Goal: Transaction & Acquisition: Purchase product/service

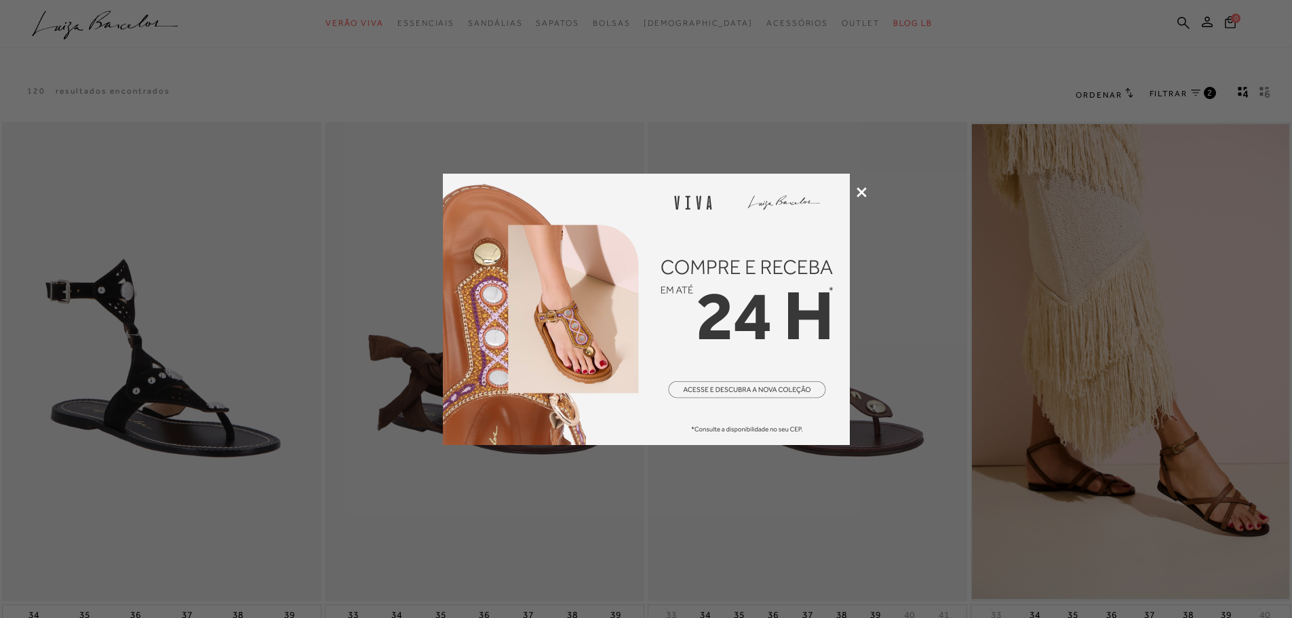
drag, startPoint x: 0, startPoint y: 0, endPoint x: 863, endPoint y: 194, distance: 884.5
click at [863, 194] on icon at bounding box center [862, 192] width 10 height 10
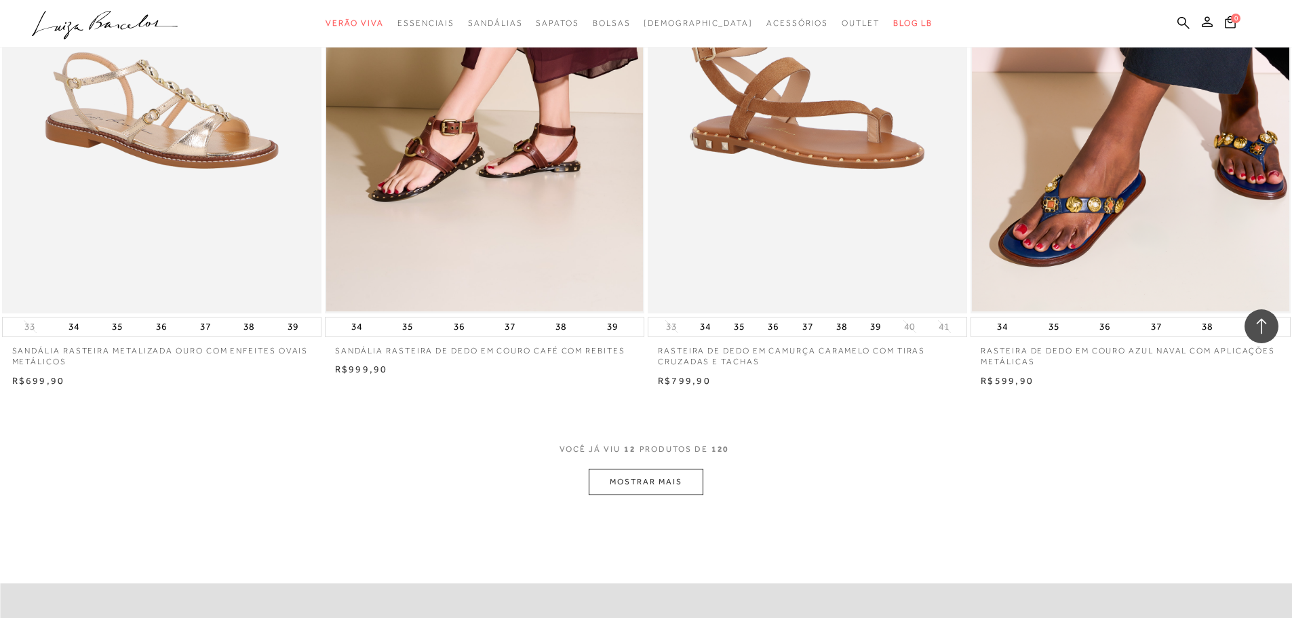
scroll to position [1425, 0]
click at [660, 480] on button "MOSTRAR MAIS" at bounding box center [646, 481] width 114 height 26
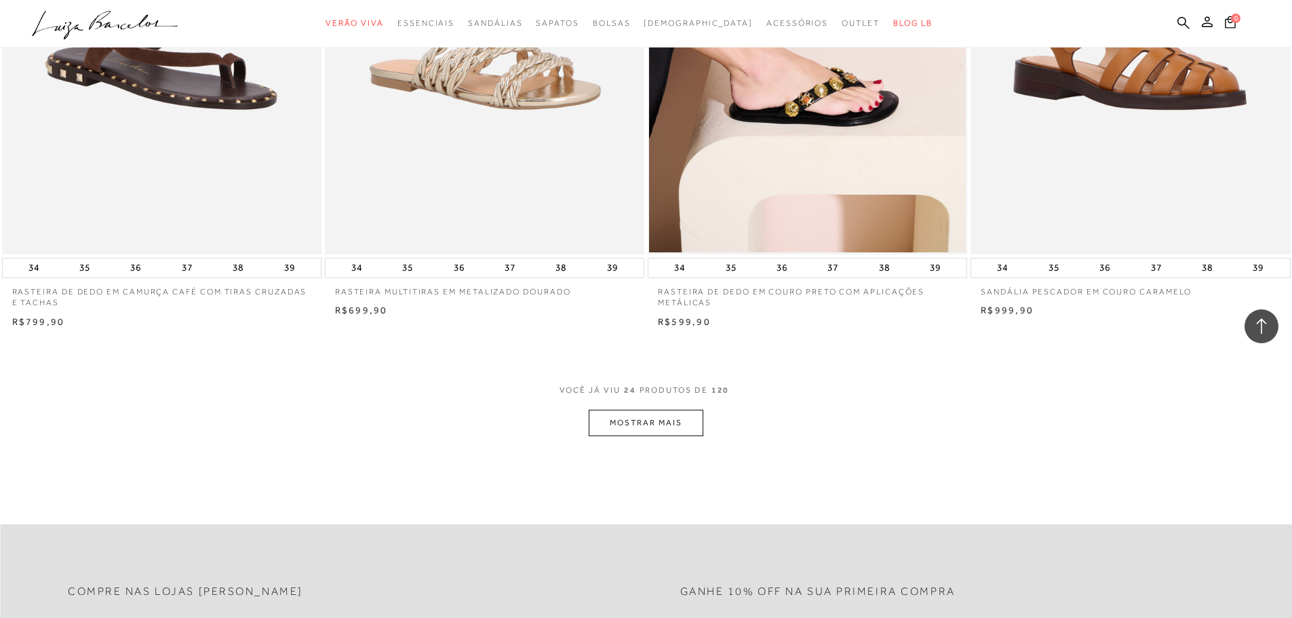
scroll to position [3188, 0]
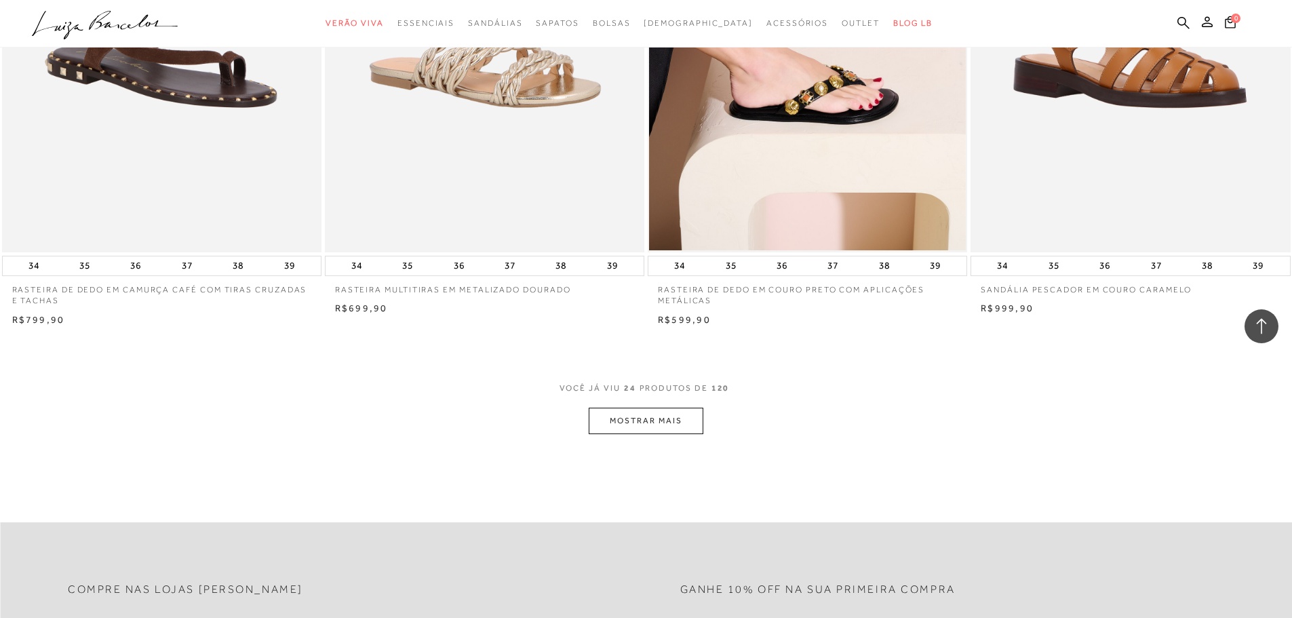
click at [664, 427] on button "MOSTRAR MAIS" at bounding box center [646, 421] width 114 height 26
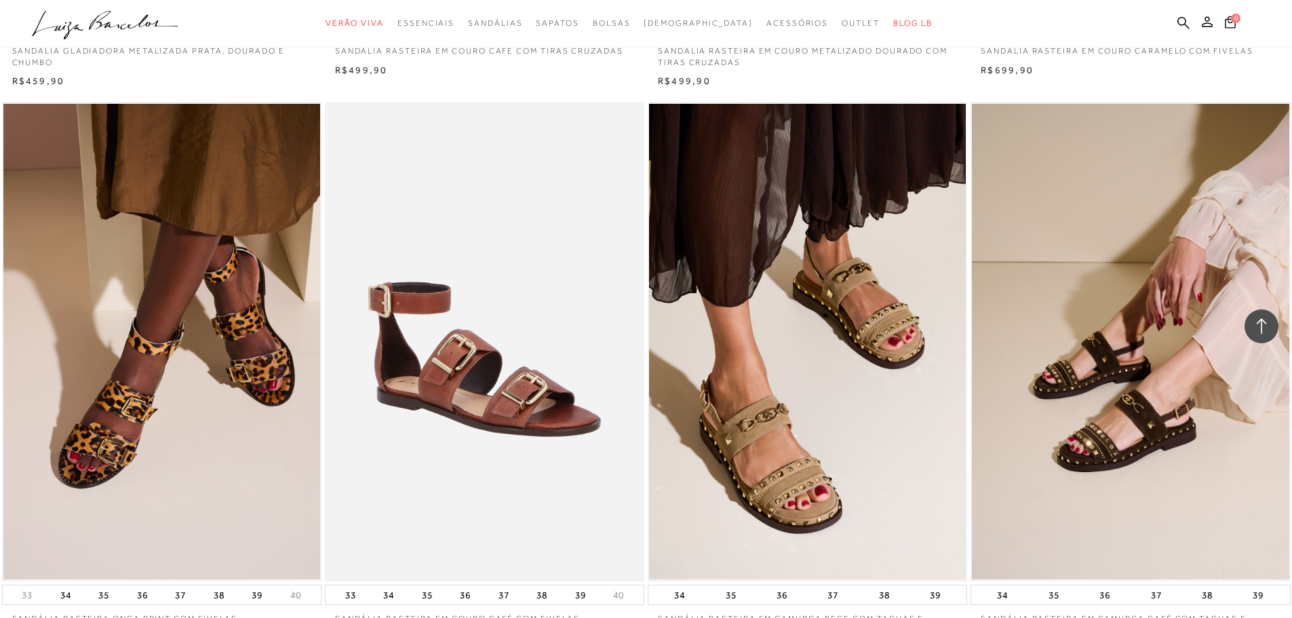
scroll to position [4749, 0]
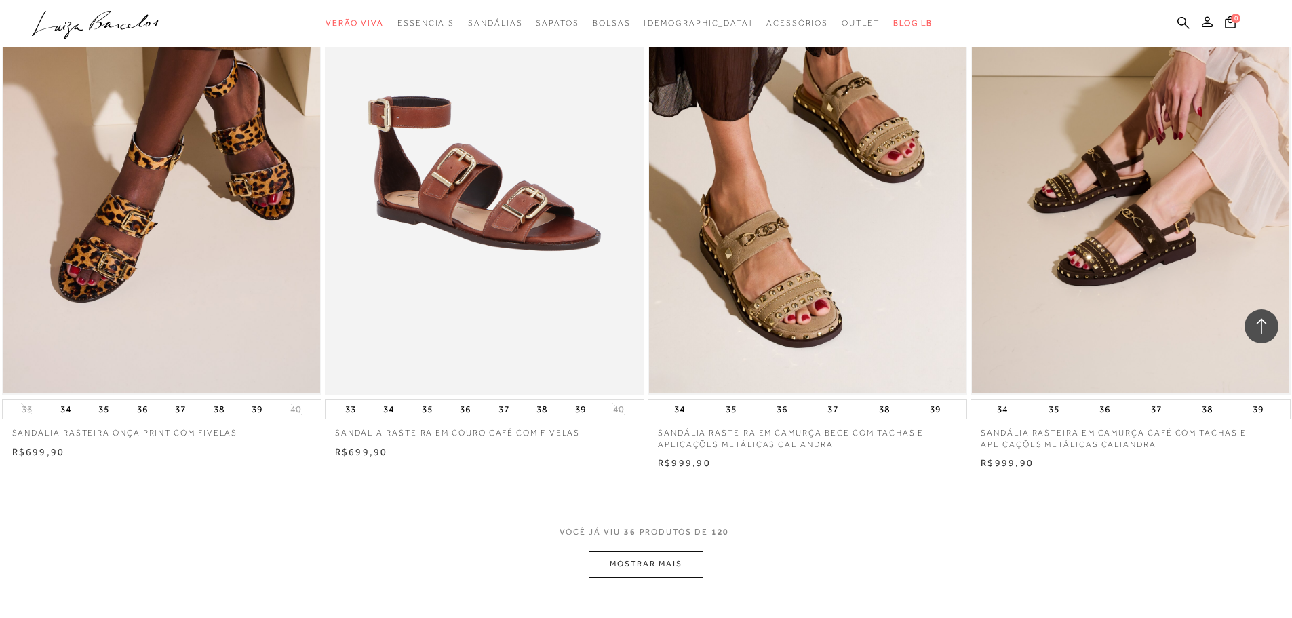
click at [643, 557] on button "MOSTRAR MAIS" at bounding box center [646, 564] width 114 height 26
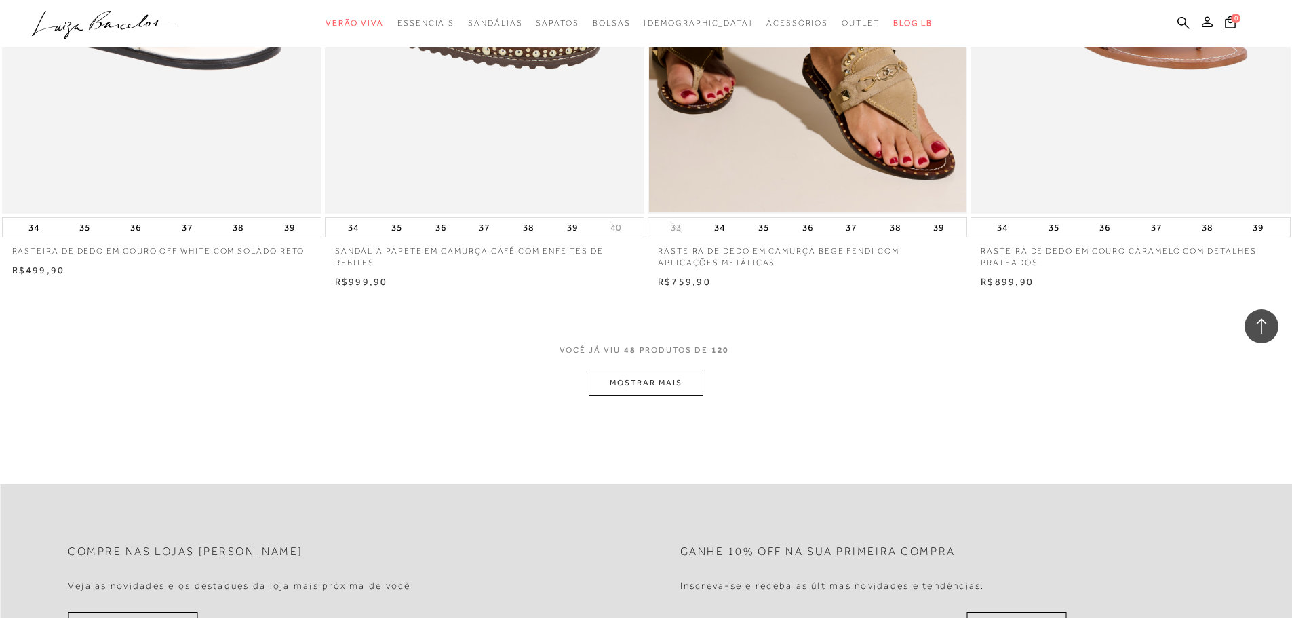
scroll to position [6648, 0]
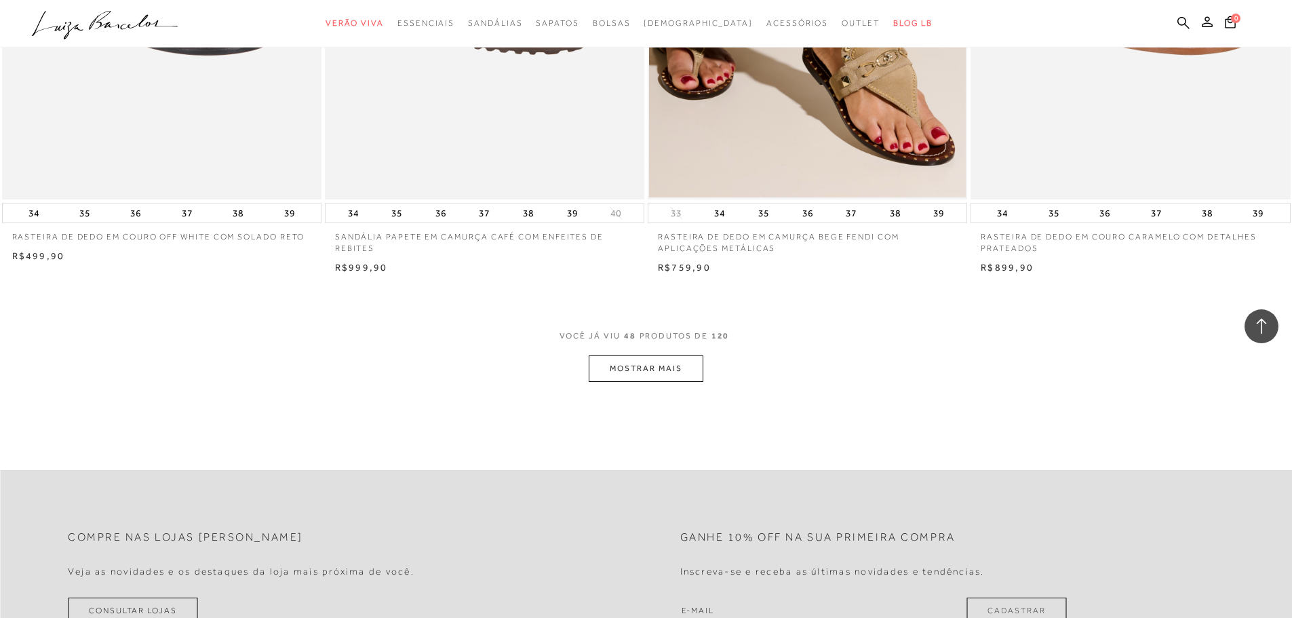
click at [650, 370] on button "MOSTRAR MAIS" at bounding box center [646, 368] width 114 height 26
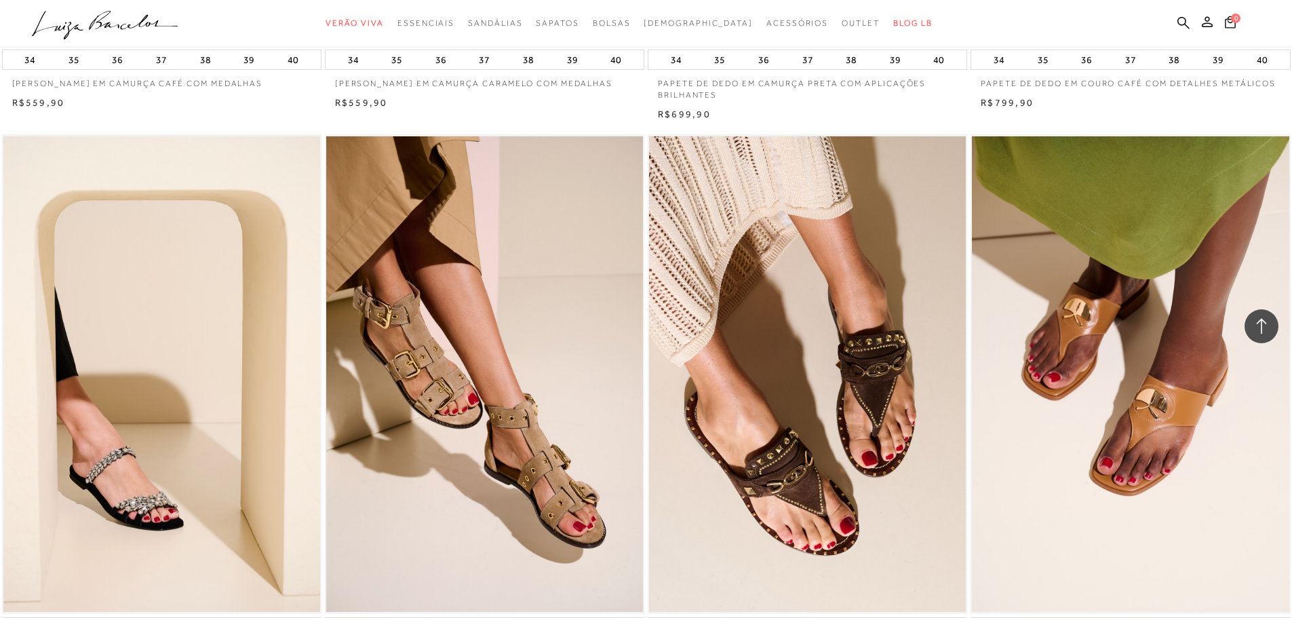
scroll to position [8276, 0]
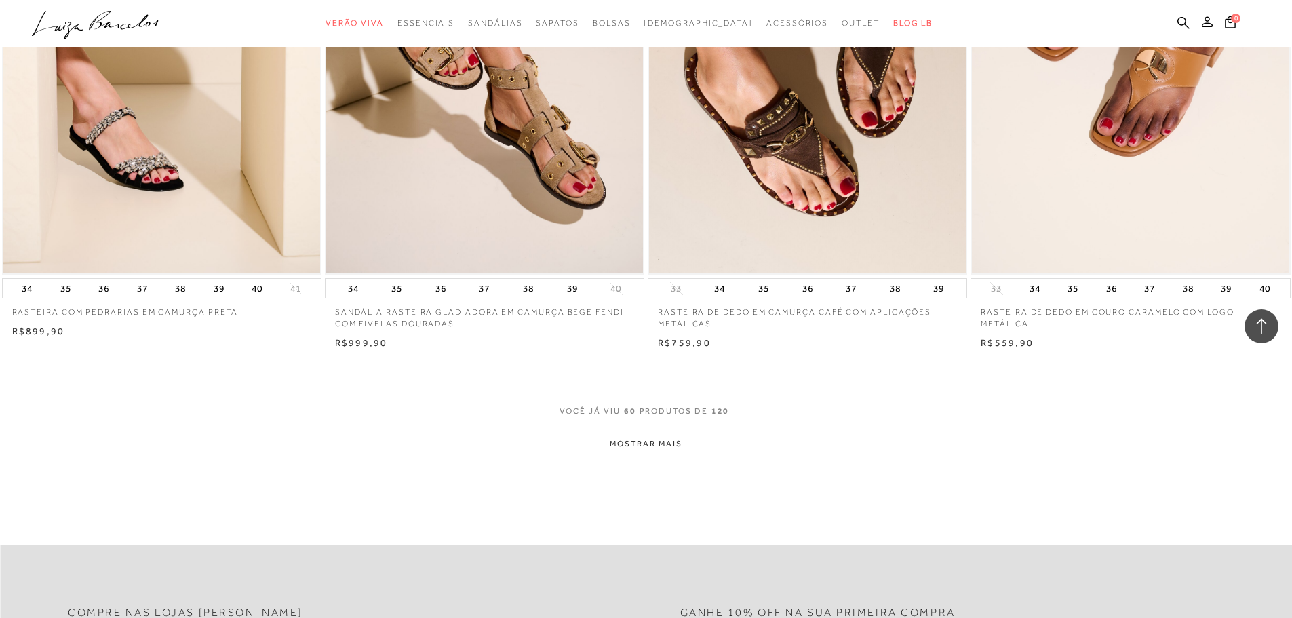
click at [648, 450] on button "MOSTRAR MAIS" at bounding box center [646, 444] width 114 height 26
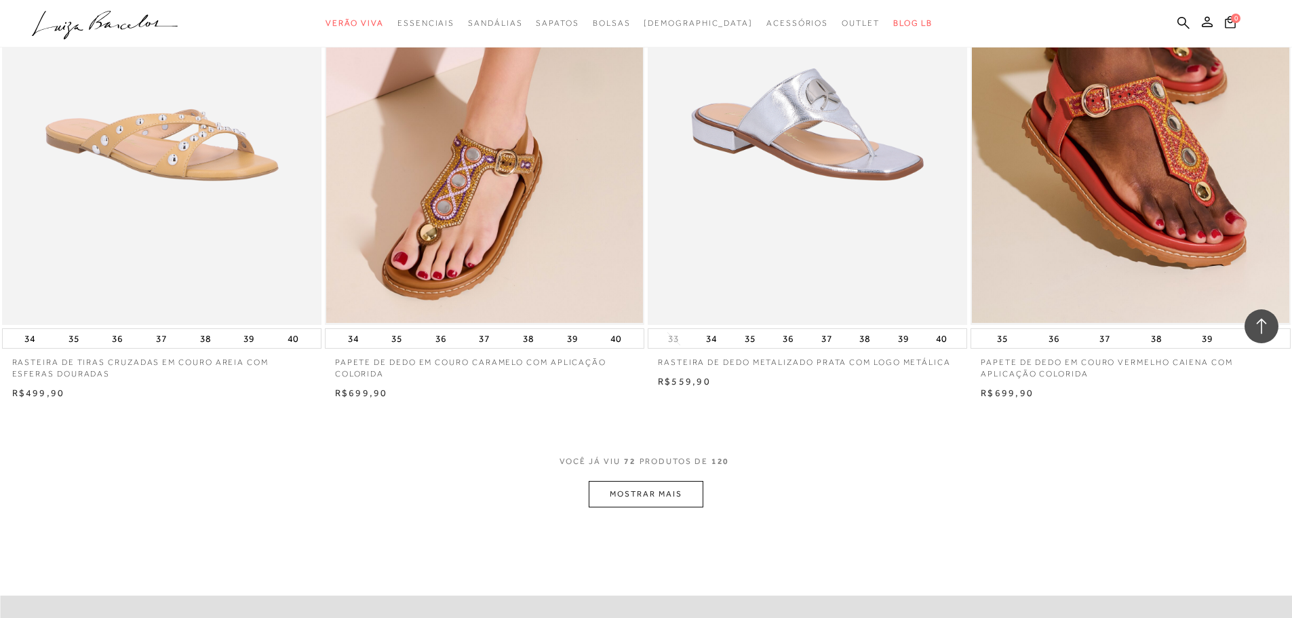
scroll to position [10108, 0]
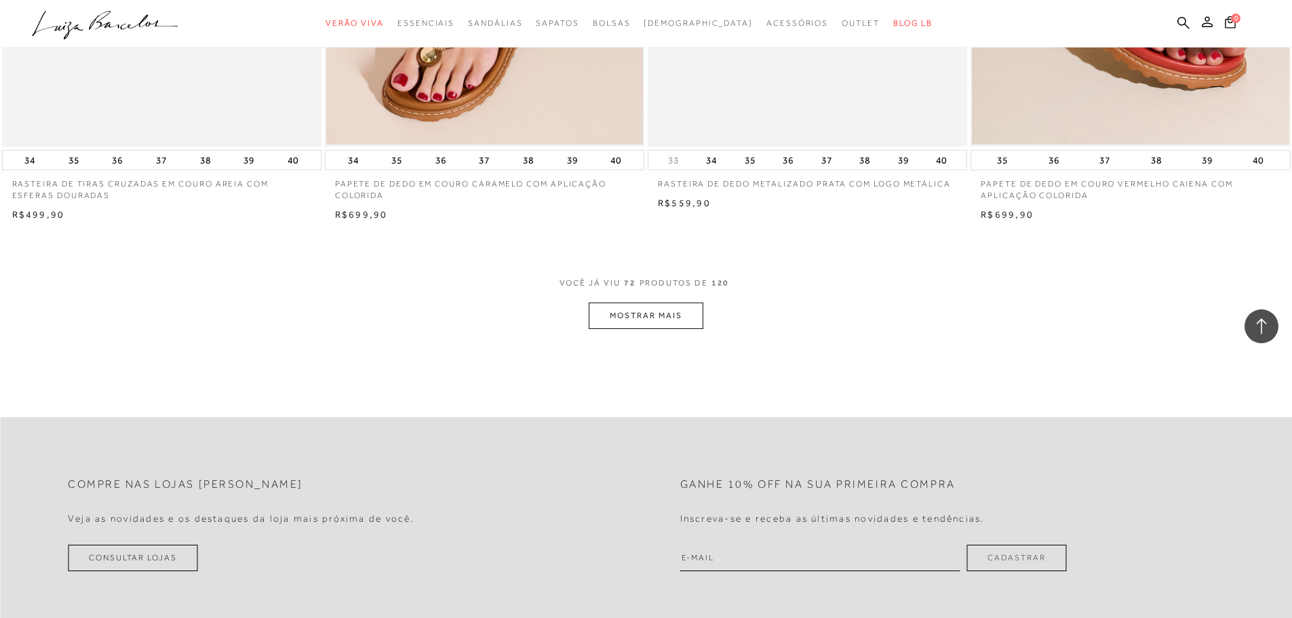
click at [665, 317] on button "MOSTRAR MAIS" at bounding box center [646, 316] width 114 height 26
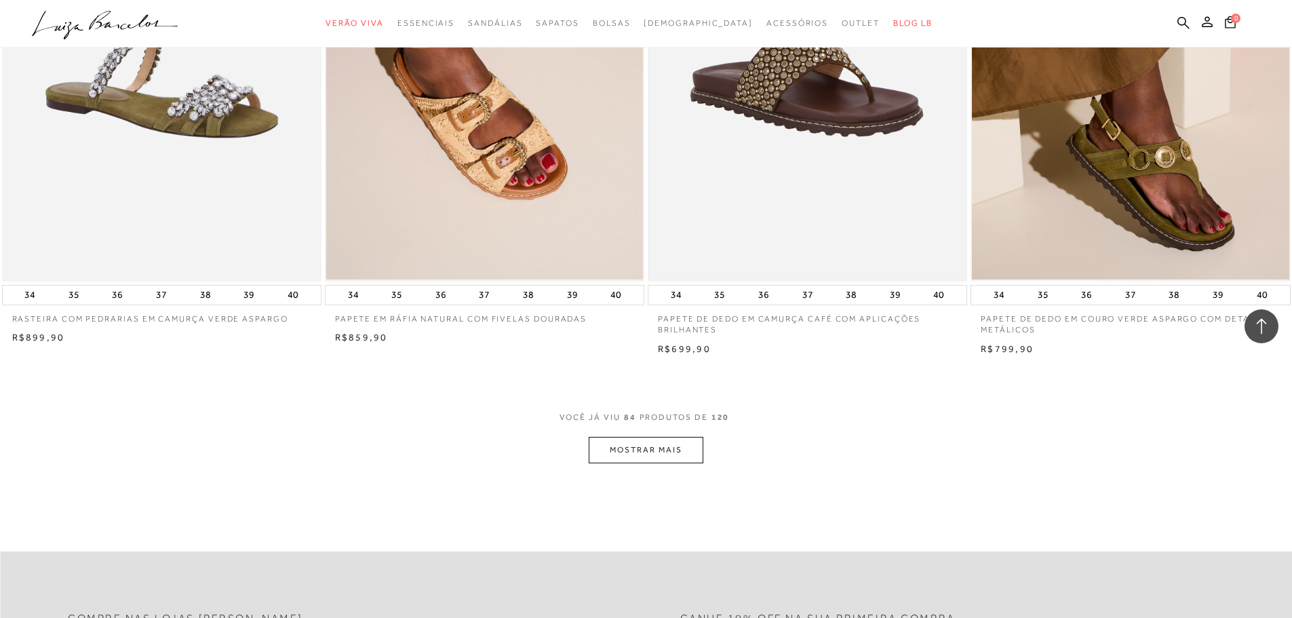
scroll to position [11804, 0]
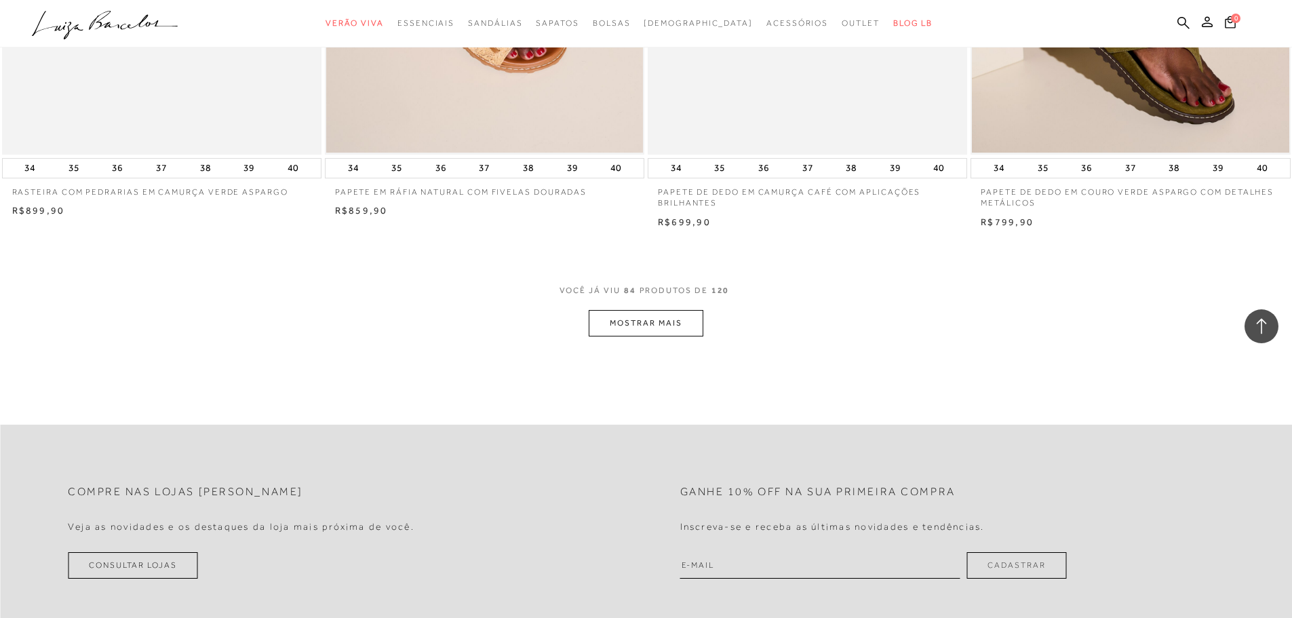
click at [690, 326] on button "MOSTRAR MAIS" at bounding box center [646, 323] width 114 height 26
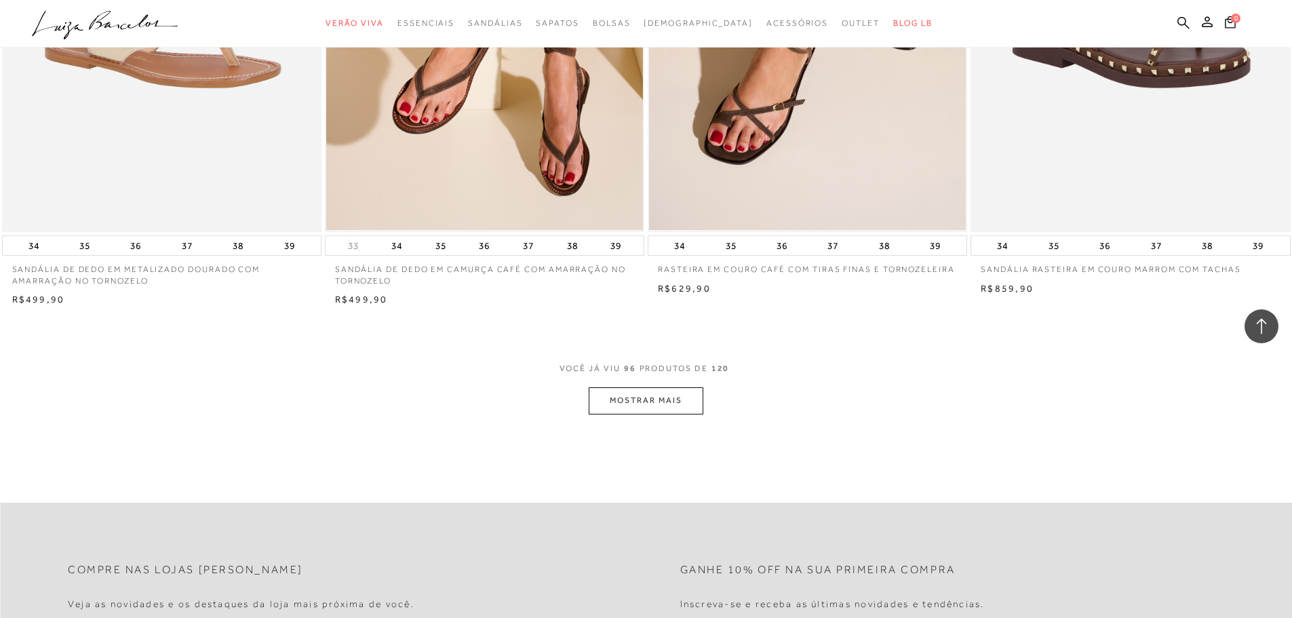
scroll to position [13568, 0]
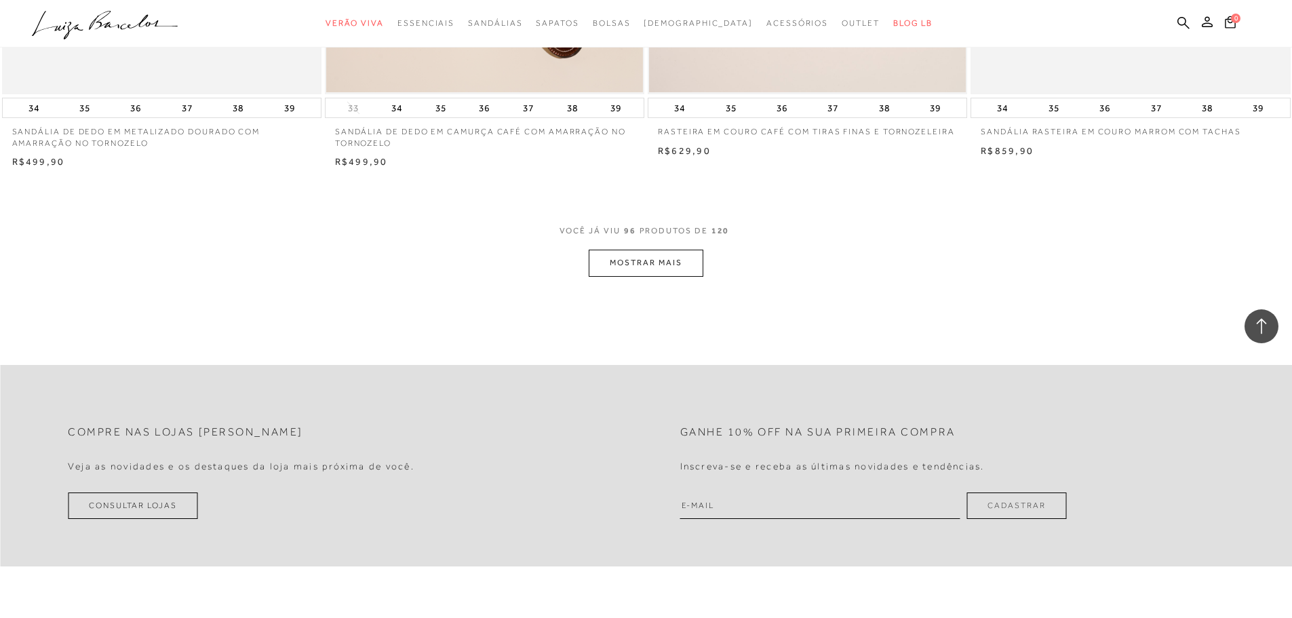
click at [678, 267] on button "MOSTRAR MAIS" at bounding box center [646, 263] width 114 height 26
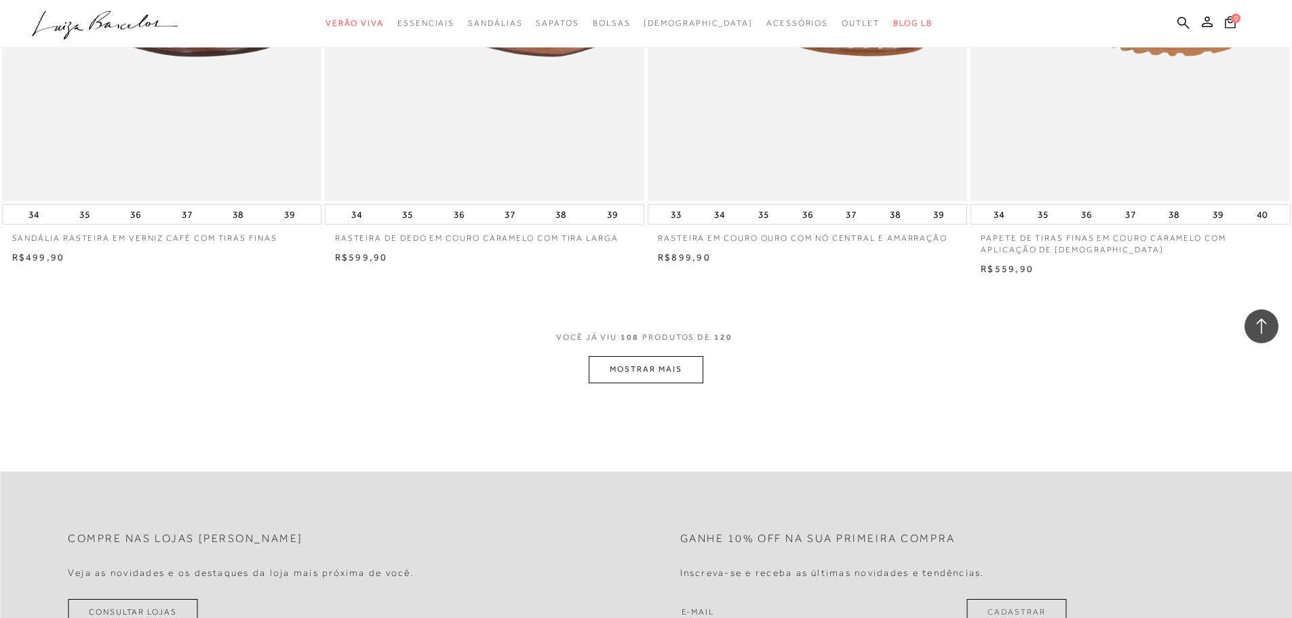
scroll to position [15196, 0]
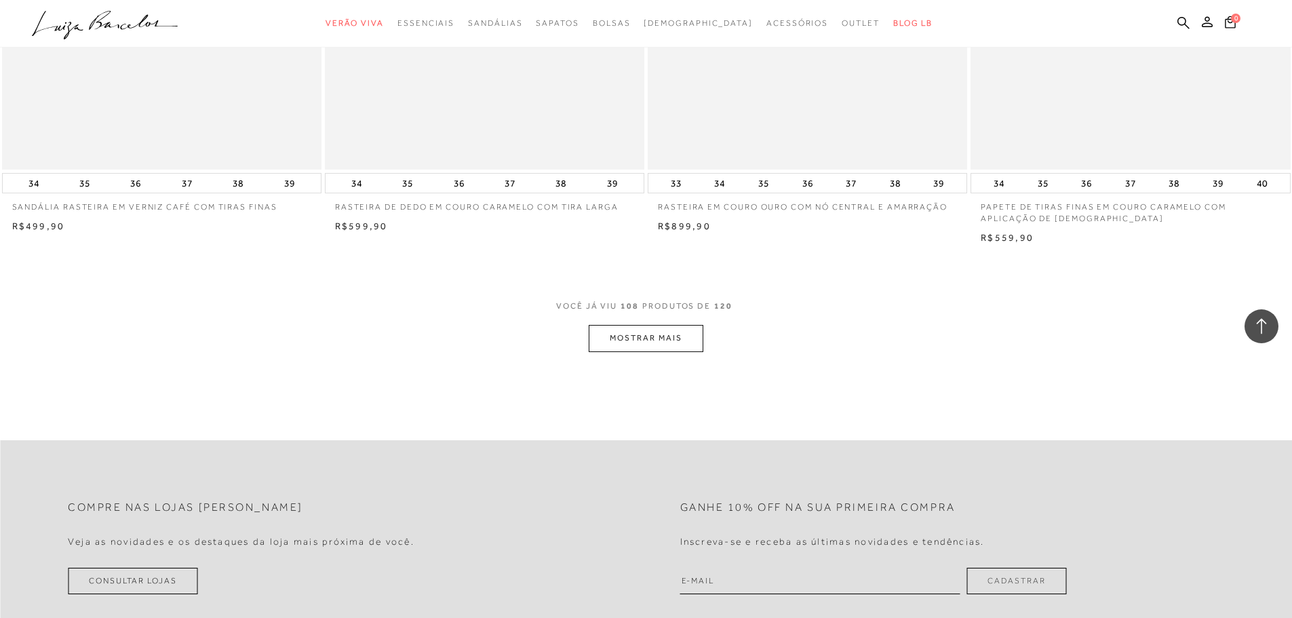
click at [695, 336] on button "MOSTRAR MAIS" at bounding box center [646, 338] width 114 height 26
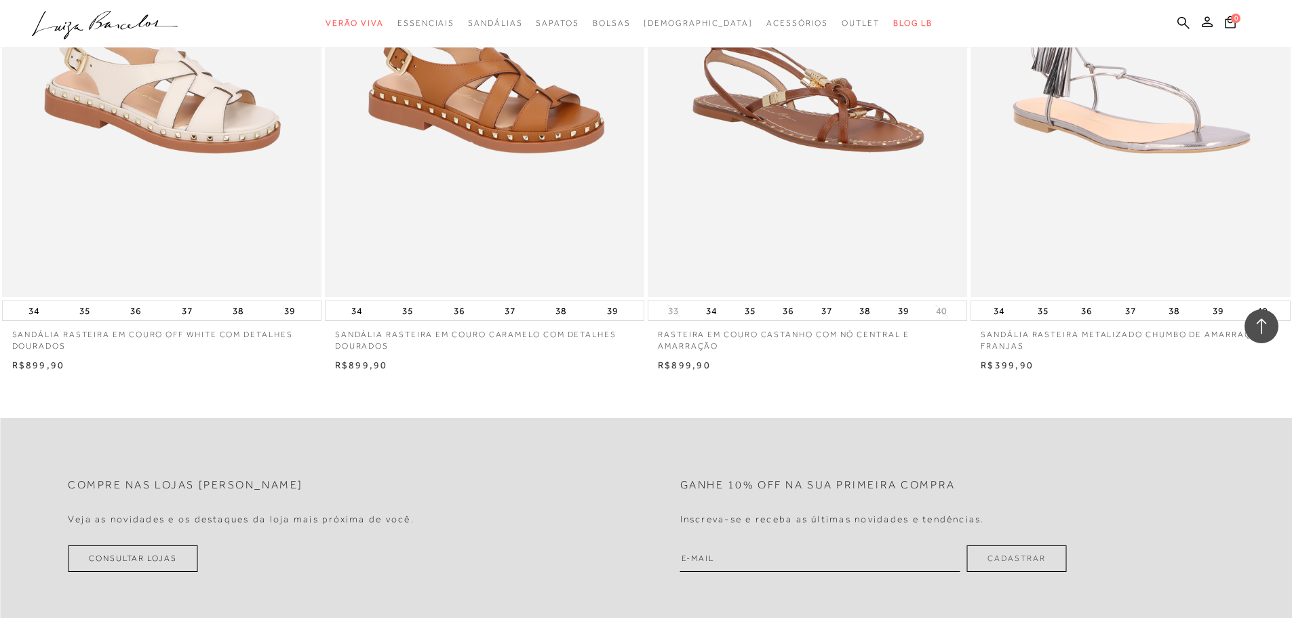
scroll to position [16824, 0]
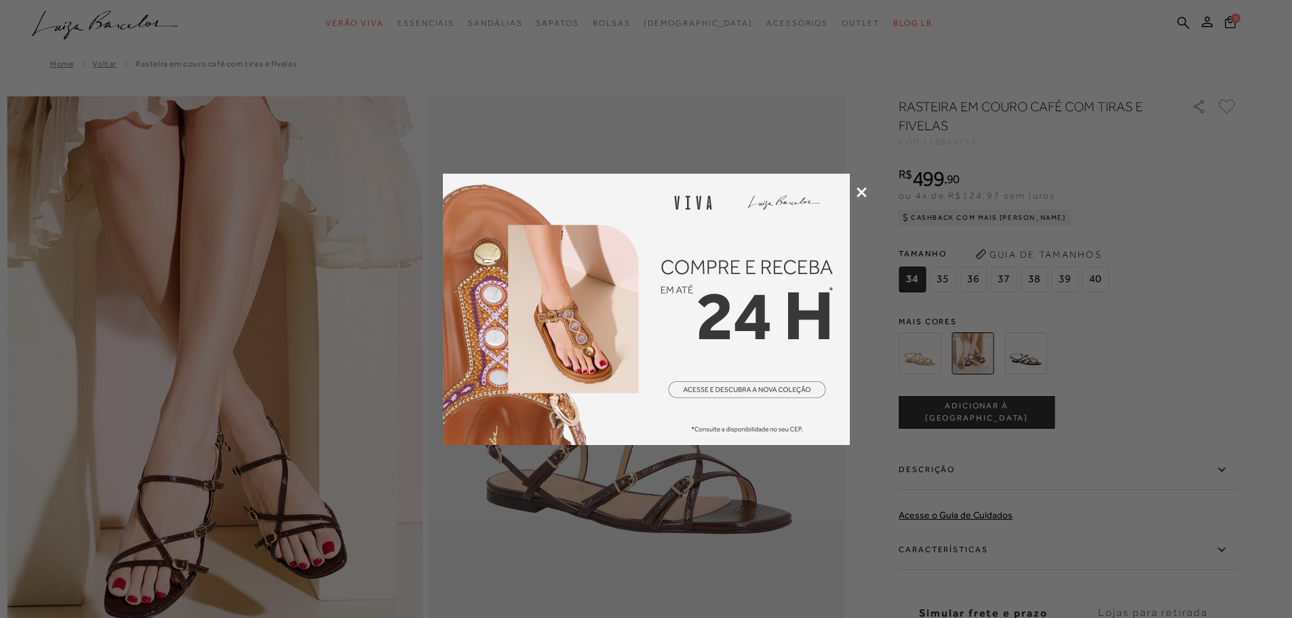
click at [863, 189] on icon at bounding box center [862, 192] width 10 height 10
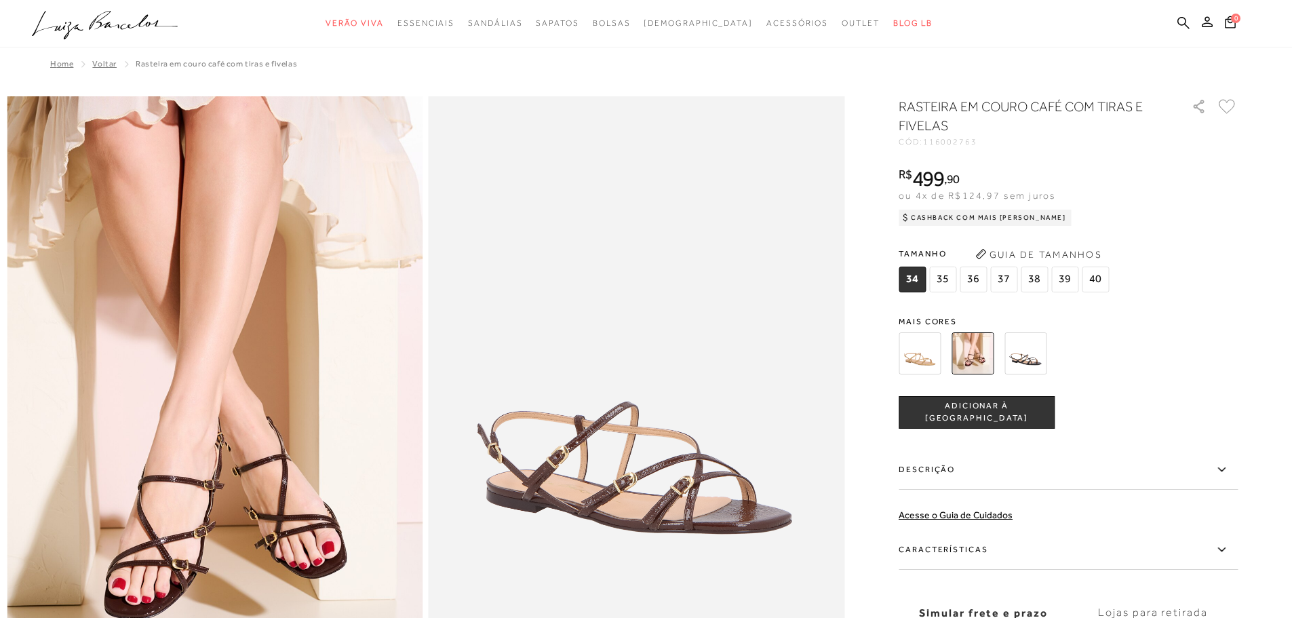
scroll to position [136, 0]
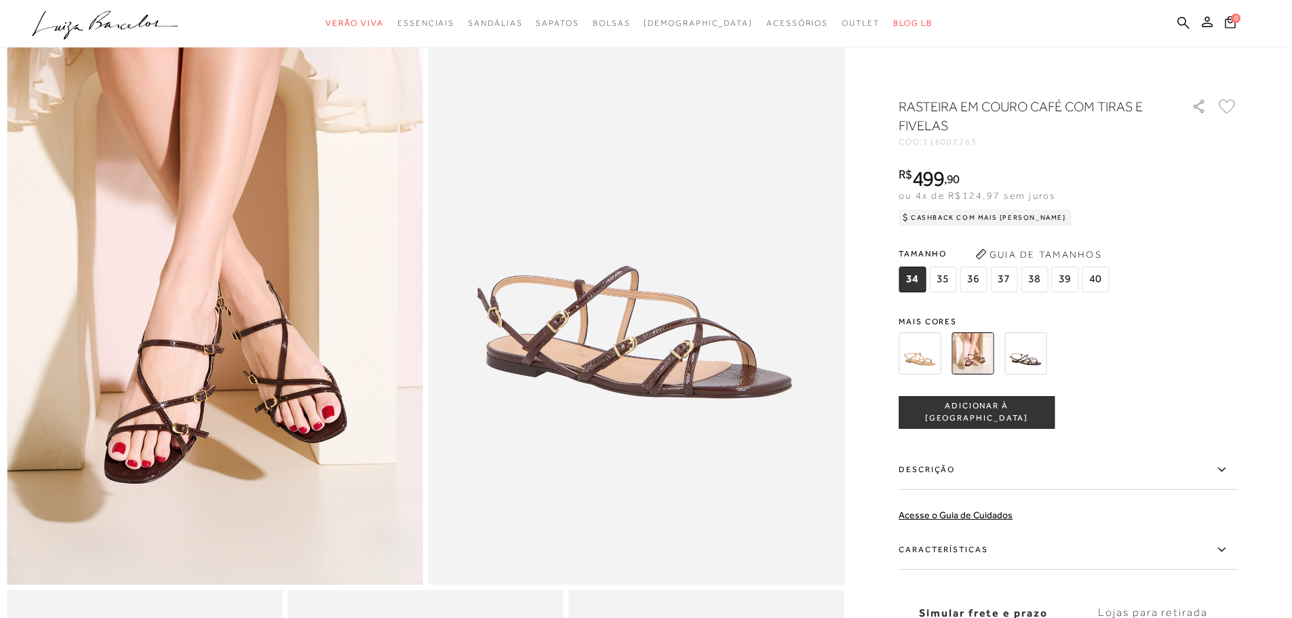
click at [920, 353] on img at bounding box center [920, 353] width 42 height 42
click at [986, 350] on img at bounding box center [973, 353] width 42 height 42
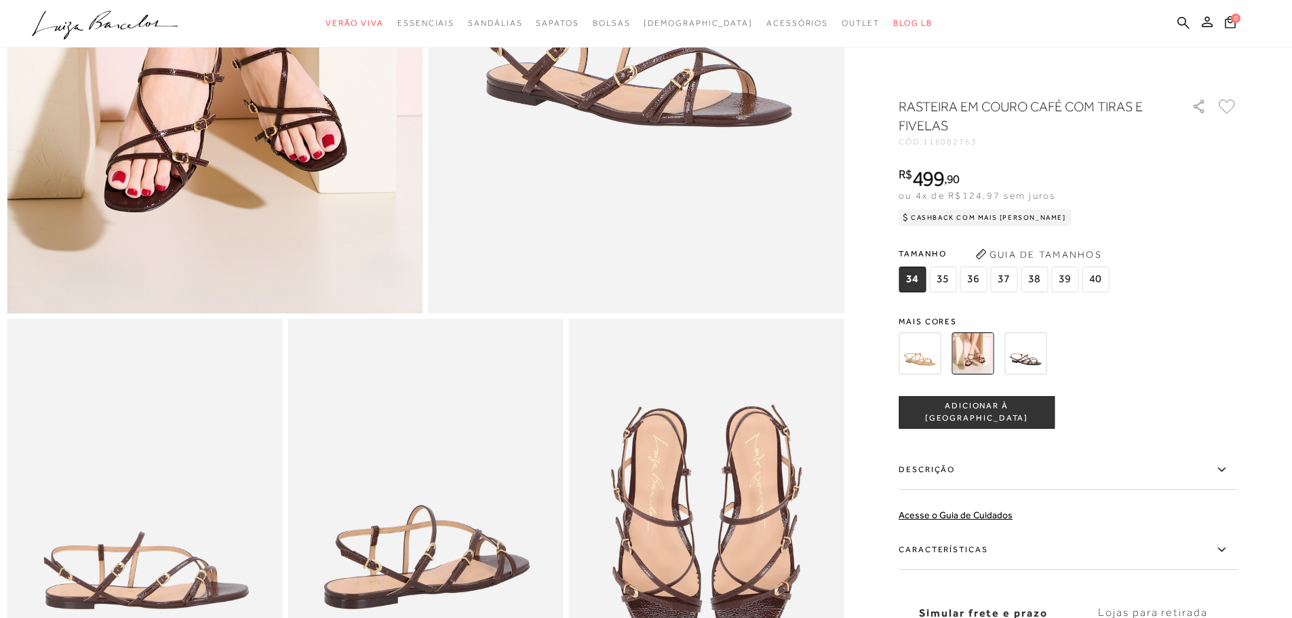
scroll to position [611, 0]
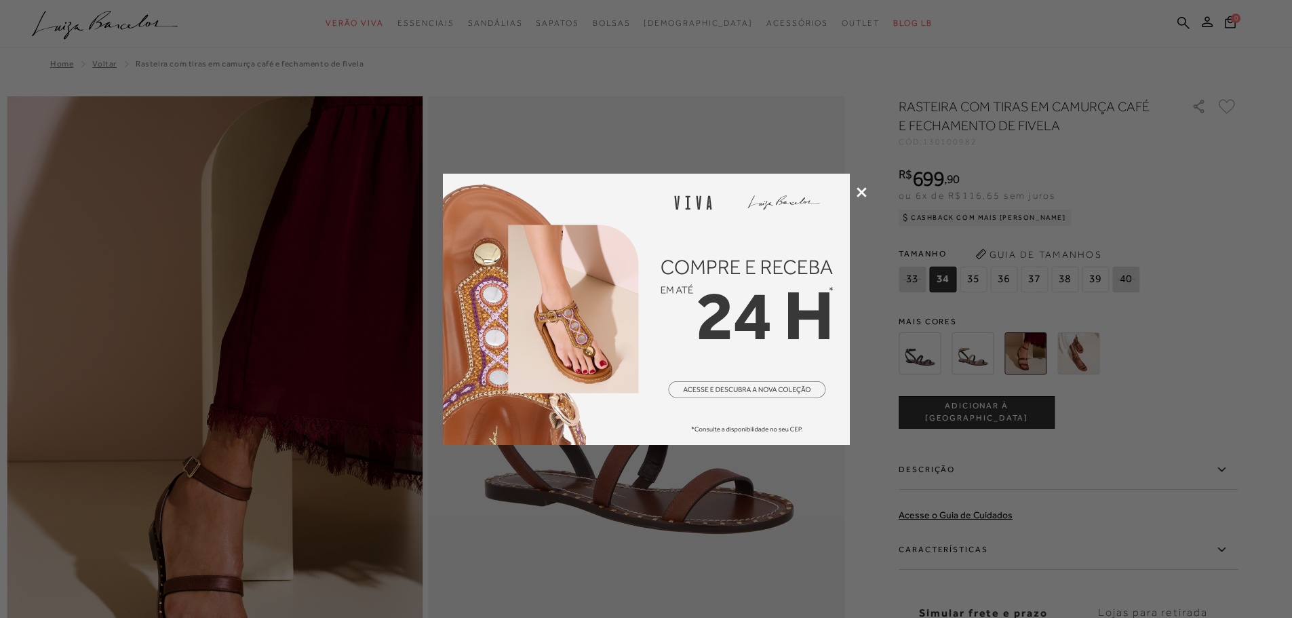
click at [868, 189] on div at bounding box center [646, 309] width 1292 height 618
click at [864, 191] on icon at bounding box center [862, 192] width 10 height 10
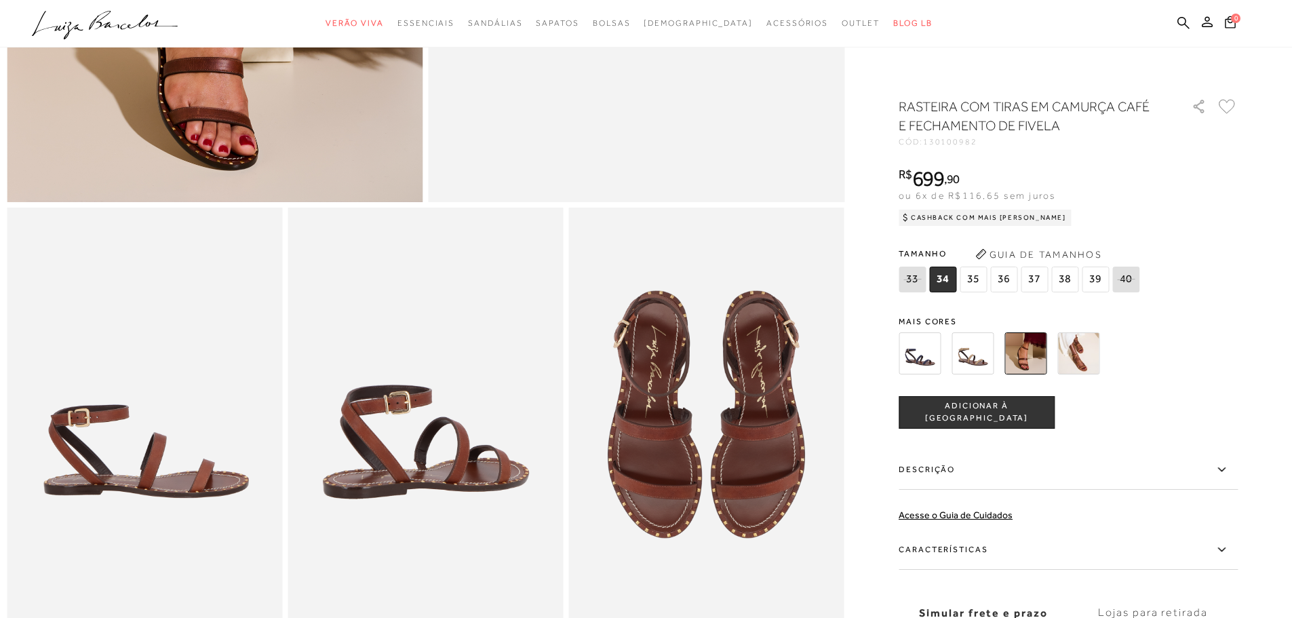
scroll to position [543, 0]
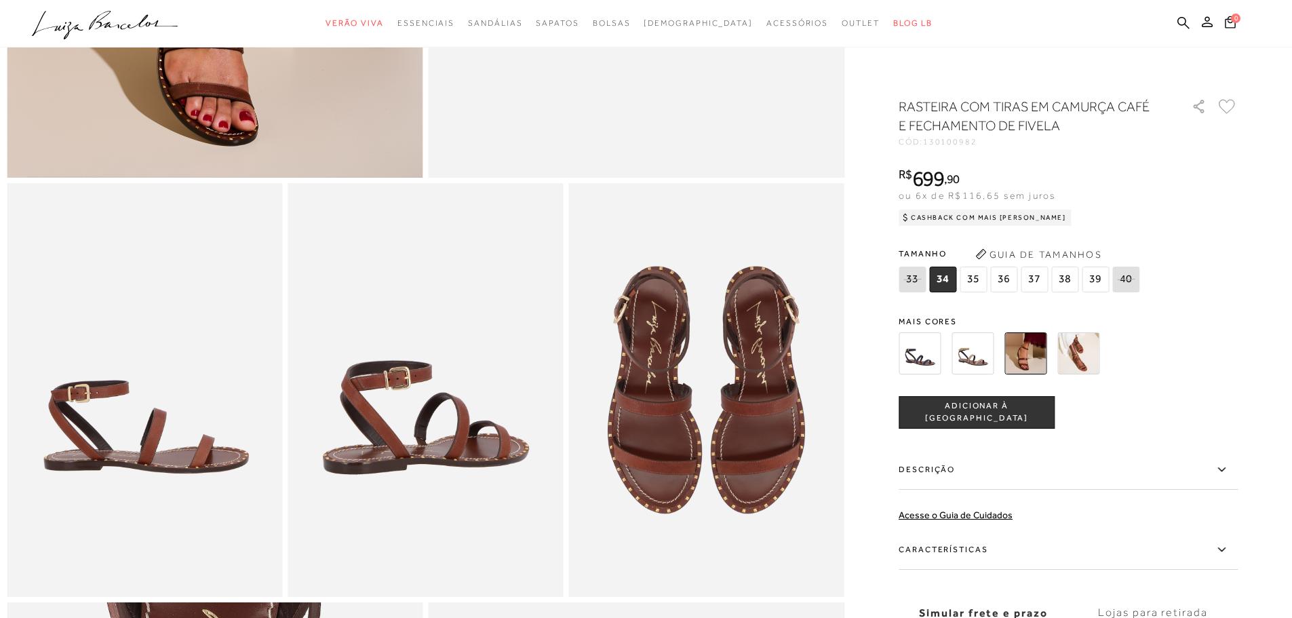
click at [705, 418] on img at bounding box center [706, 389] width 275 height 413
click at [658, 405] on img at bounding box center [706, 389] width 275 height 413
click at [195, 429] on img at bounding box center [144, 389] width 275 height 413
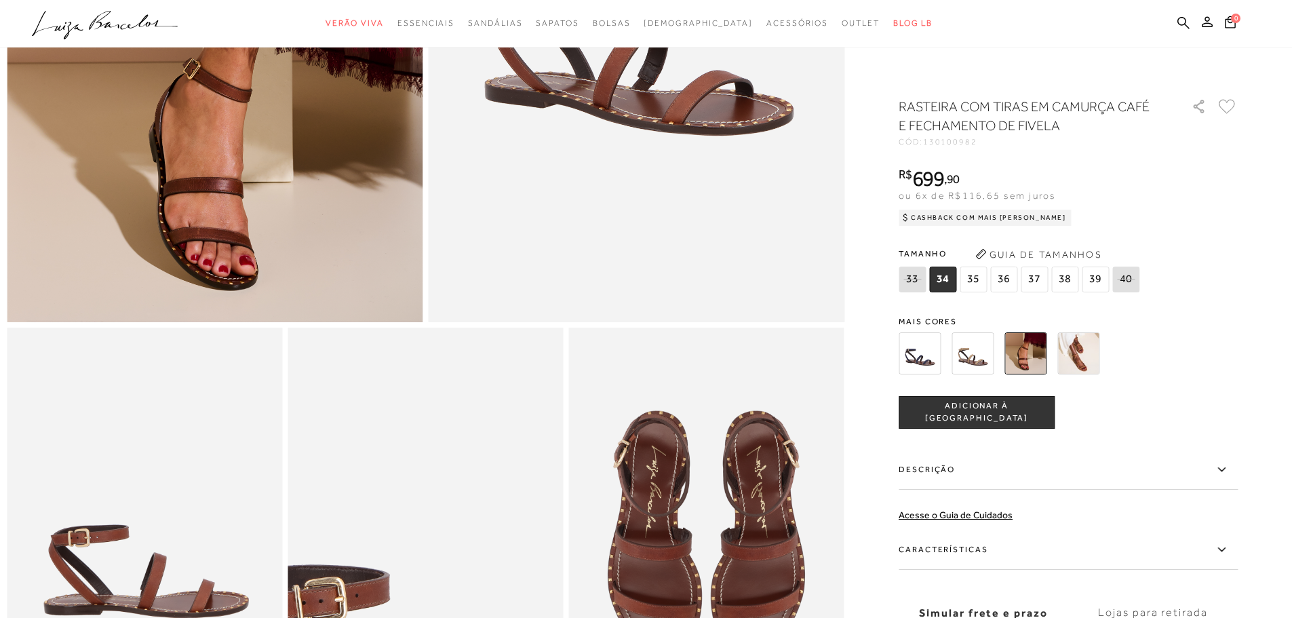
scroll to position [339, 0]
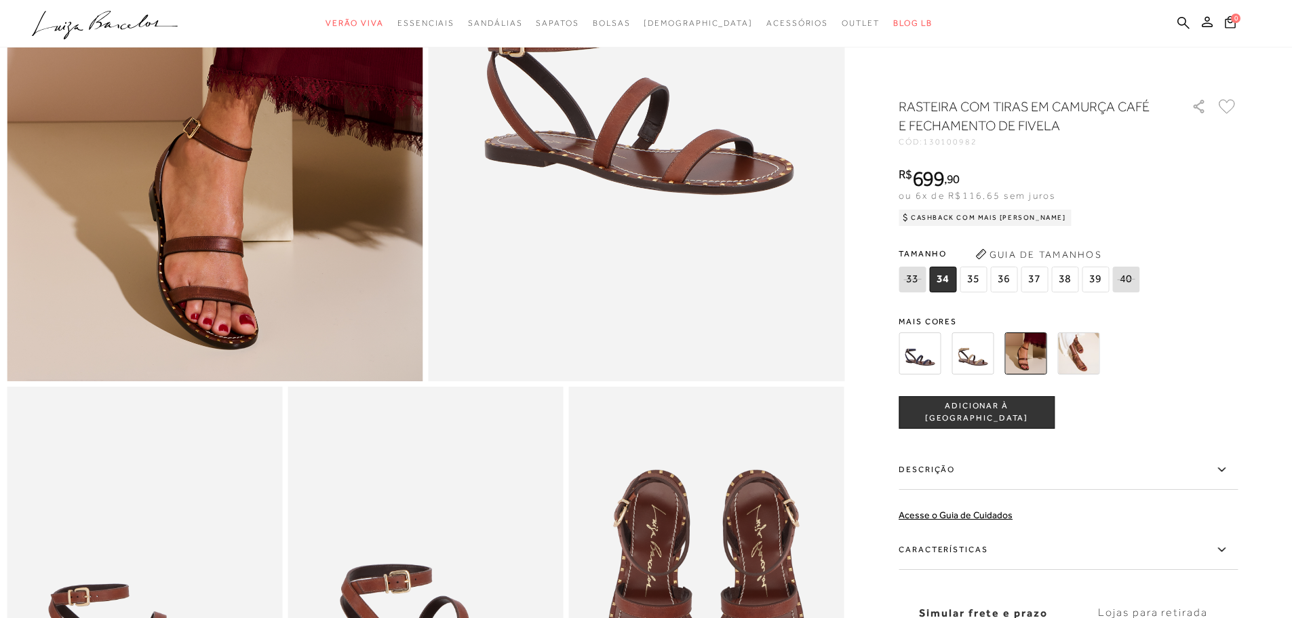
click at [212, 246] on img at bounding box center [215, 69] width 417 height 624
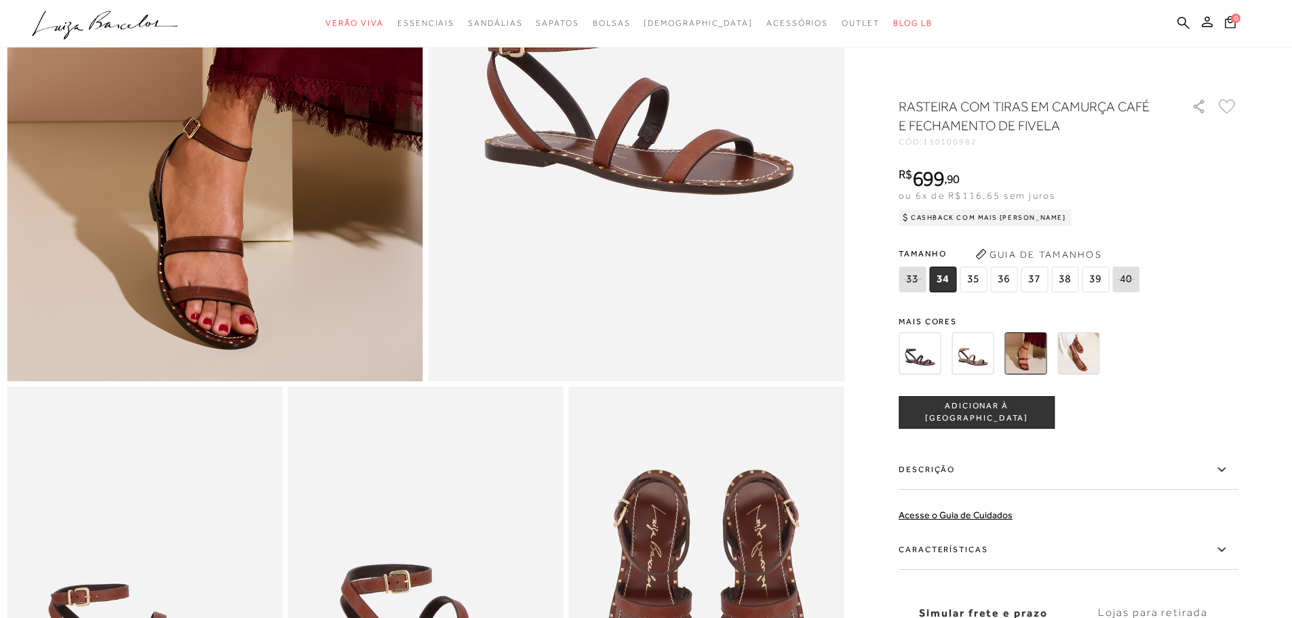
click at [984, 284] on span "35" at bounding box center [973, 280] width 27 height 26
click at [1028, 406] on span "ADICIONAR À [GEOGRAPHIC_DATA]" at bounding box center [977, 412] width 155 height 24
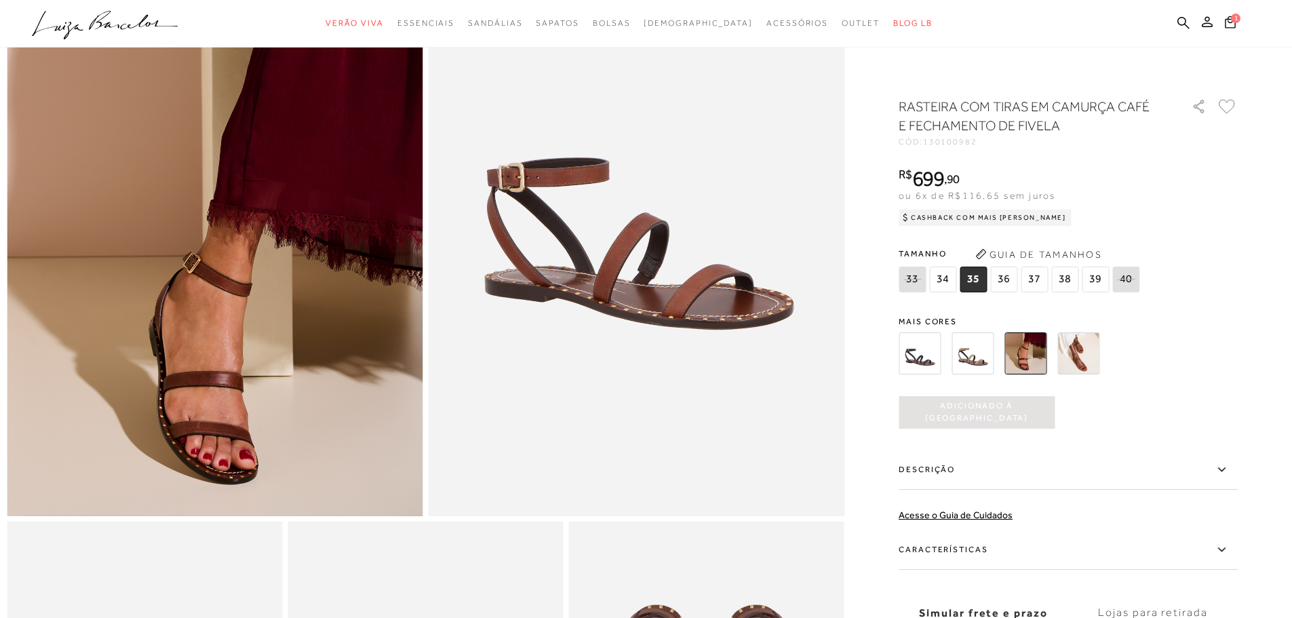
scroll to position [204, 0]
